Goal: Transaction & Acquisition: Book appointment/travel/reservation

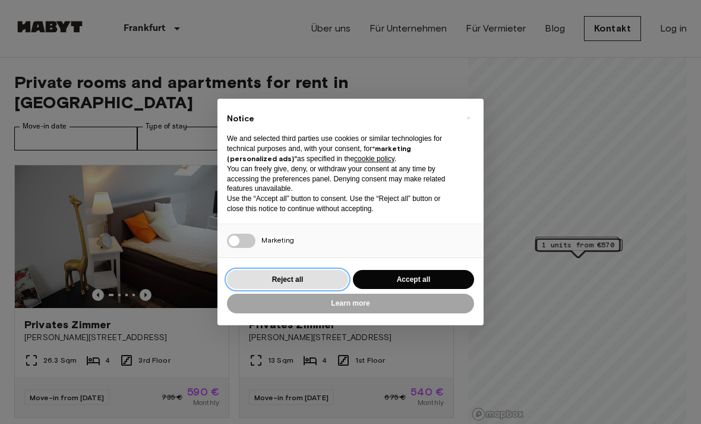
click at [326, 270] on button "Reject all" at bounding box center [287, 280] width 121 height 20
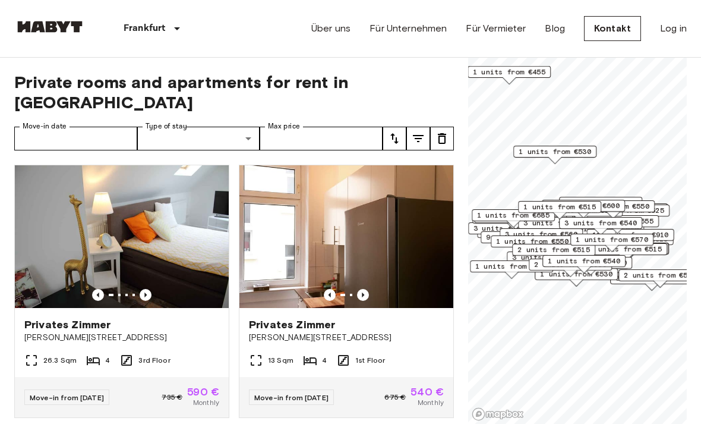
click at [189, 256] on img at bounding box center [122, 236] width 214 height 143
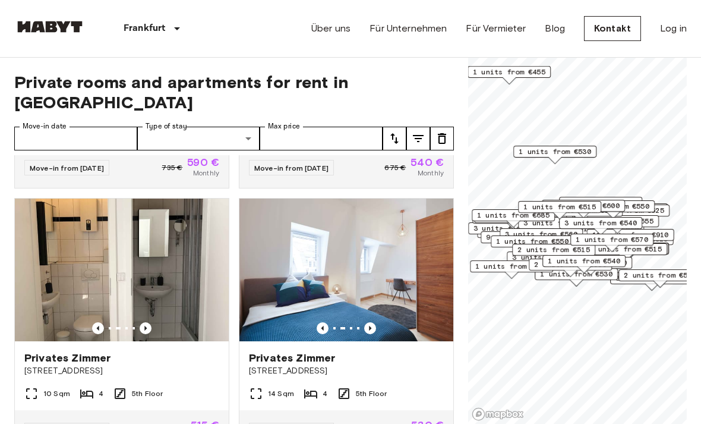
scroll to position [229, 0]
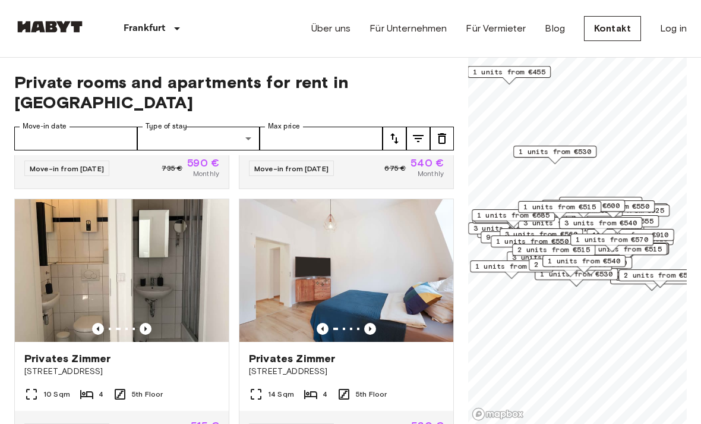
click at [365, 273] on img at bounding box center [346, 270] width 214 height 143
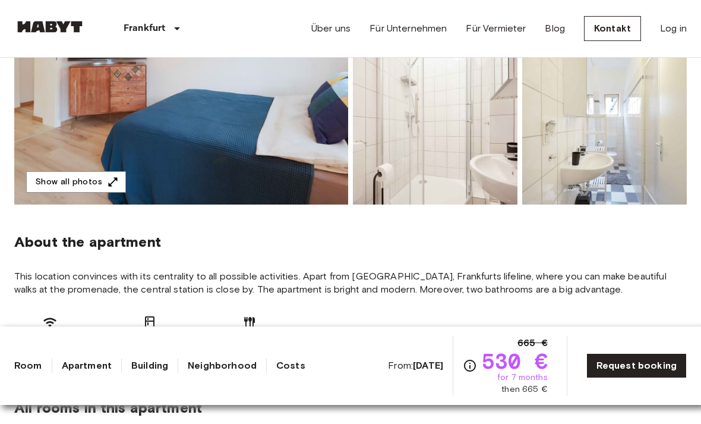
scroll to position [264, 0]
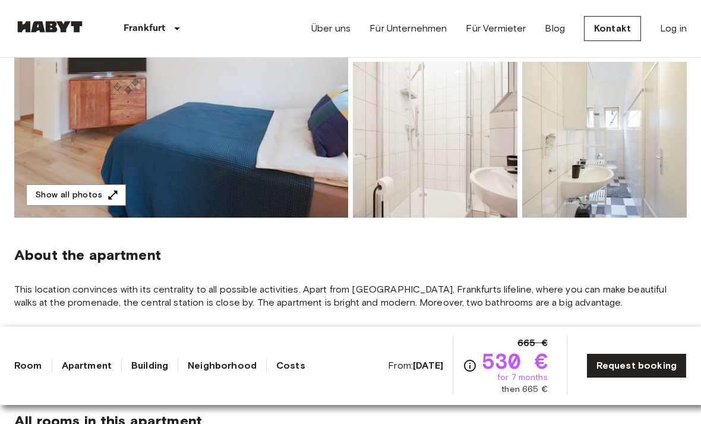
click at [113, 191] on icon "button" at bounding box center [113, 194] width 9 height 9
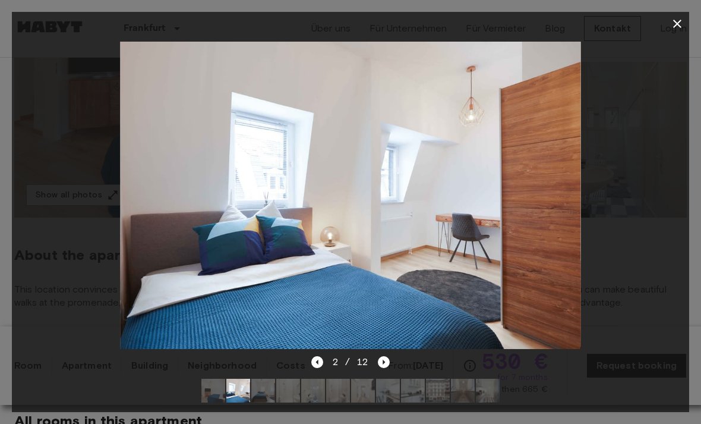
click at [580, 304] on img at bounding box center [350, 195] width 461 height 307
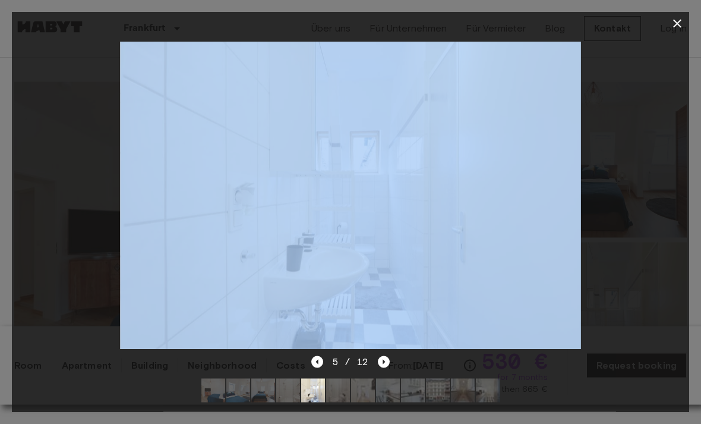
scroll to position [84, 0]
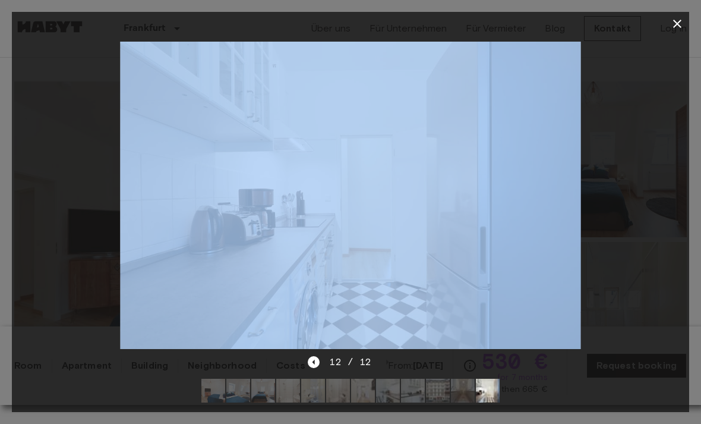
click at [675, 17] on icon "button" at bounding box center [677, 24] width 14 height 14
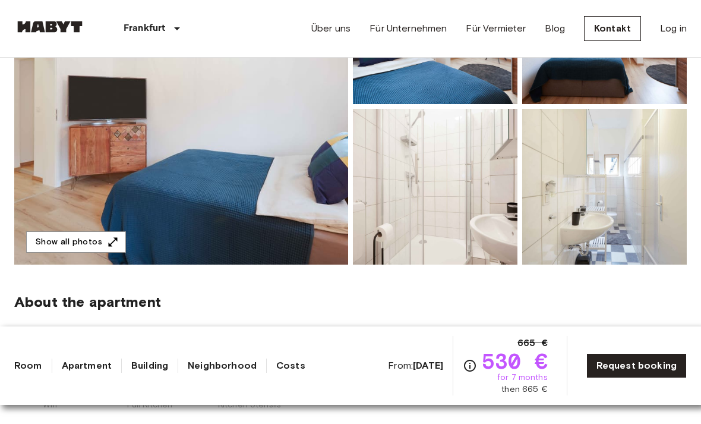
scroll to position [217, 0]
